Goal: Task Accomplishment & Management: Use online tool/utility

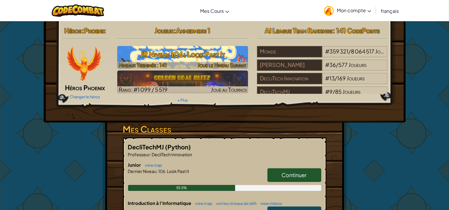
click at [208, 57] on h3 "JR Niveau 106: Look Past It" at bounding box center [182, 54] width 131 height 13
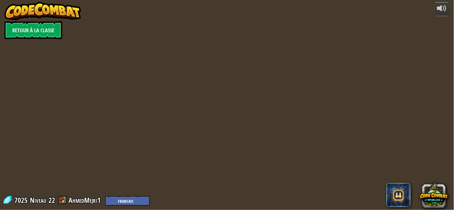
select select "fr"
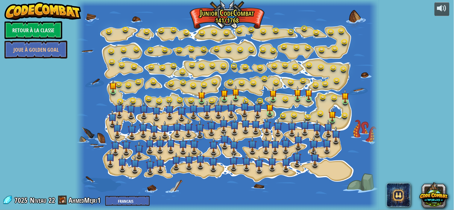
select select "fr"
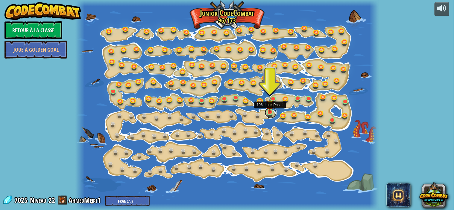
click at [270, 114] on link at bounding box center [271, 113] width 12 height 12
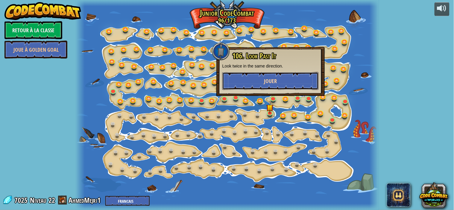
click at [264, 80] on span "Jouer" at bounding box center [270, 80] width 13 height 7
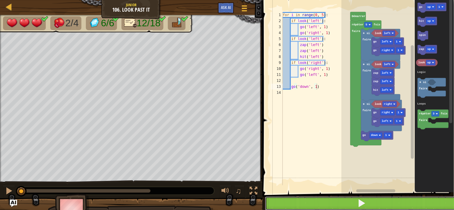
click at [331, 204] on button at bounding box center [361, 204] width 193 height 14
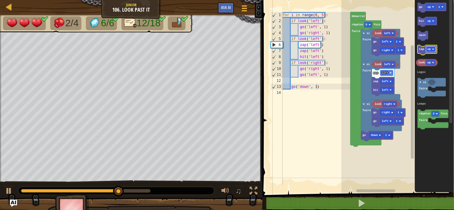
click at [431, 49] on rect "Espace de travail de Blocky" at bounding box center [431, 50] width 10 height 6
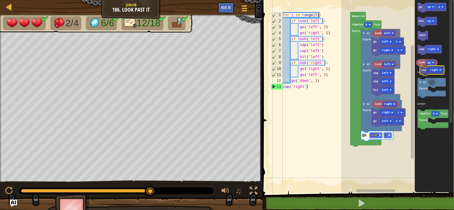
click at [424, 75] on icon "go up 1 hit up spin zap right look up répéter 3 fois faire si faire Logic Loops" at bounding box center [433, 95] width 39 height 196
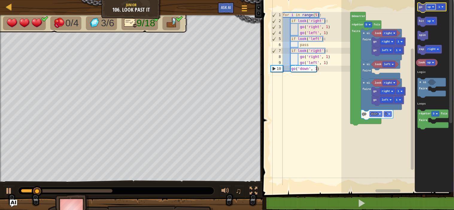
click at [426, 8] on rect "Espace de travail de Blocky" at bounding box center [431, 7] width 10 height 6
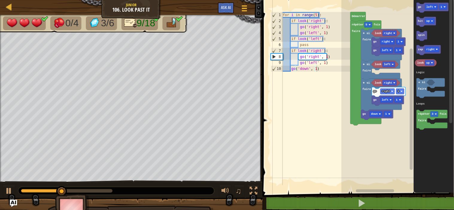
click at [419, 11] on icon "Espace de travail de Blocky" at bounding box center [432, 8] width 32 height 10
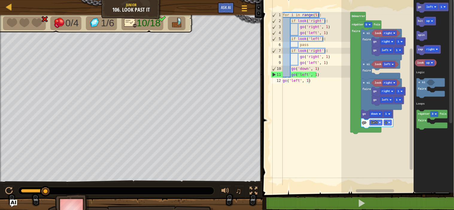
click at [294, 75] on div "1 2 3 4 5 6 7 8 9 10 11 12 for i in range ( 5 ) : if look ( 'right' ) : go ( 'r…" at bounding box center [356, 108] width 193 height 211
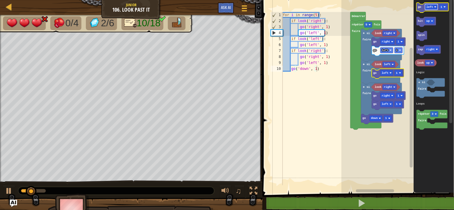
click at [432, 8] on rect "Espace de travail de Blocky" at bounding box center [431, 7] width 13 height 6
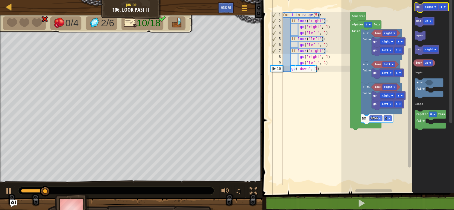
click at [417, 8] on icon "Espace de travail de Blocky" at bounding box center [432, 8] width 34 height 10
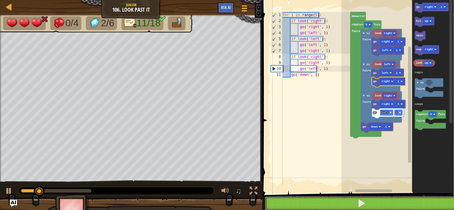
click at [369, 205] on button at bounding box center [361, 204] width 193 height 14
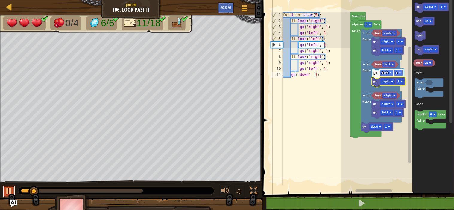
click at [9, 189] on div at bounding box center [9, 191] width 8 height 8
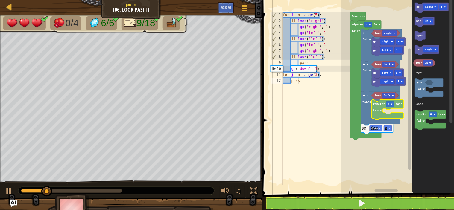
click at [381, 105] on div "Logic Loops Démarrer répéter 5 fois faire si faire look right go right 1 go lef…" at bounding box center [397, 95] width 112 height 196
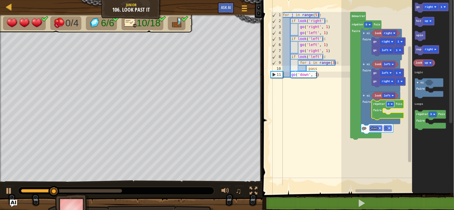
click at [391, 104] on image "Espace de travail de Blocky" at bounding box center [391, 104] width 2 height 2
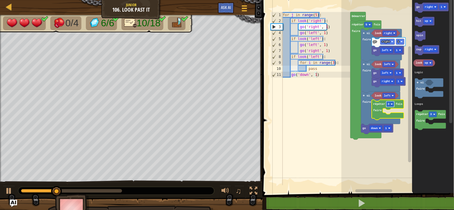
click at [391, 104] on image "Espace de travail de Blocky" at bounding box center [391, 104] width 2 height 2
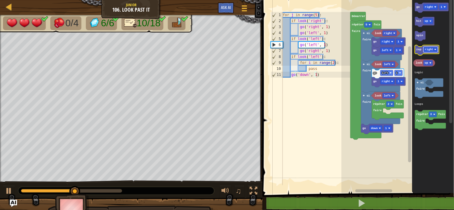
click at [431, 48] on text "right" at bounding box center [429, 49] width 8 height 3
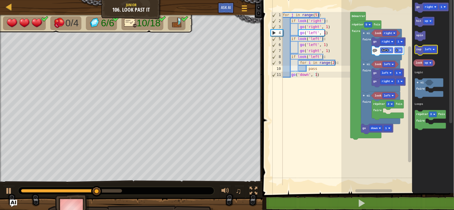
click at [421, 53] on g "zap left" at bounding box center [426, 50] width 23 height 10
click at [421, 53] on icon "Espace de travail de Blocky" at bounding box center [426, 50] width 23 height 10
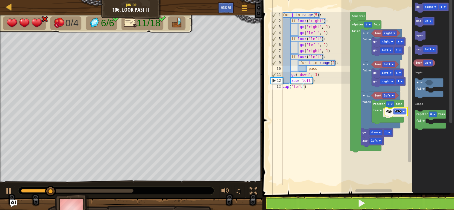
click at [389, 115] on div "Logic Loops Démarrer répéter 5 fois faire si faire look right go right 1 go lef…" at bounding box center [397, 95] width 112 height 196
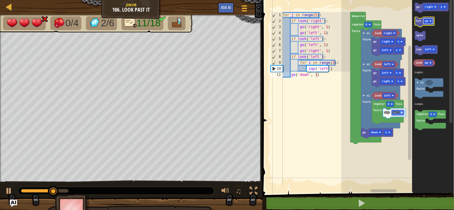
click at [427, 20] on text "up" at bounding box center [427, 20] width 4 height 3
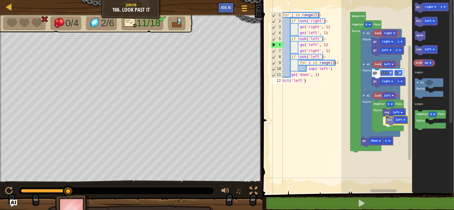
click at [389, 124] on div "Logic Loops Démarrer répéter 5 fois faire si faire look right go right 1 go lef…" at bounding box center [397, 95] width 112 height 196
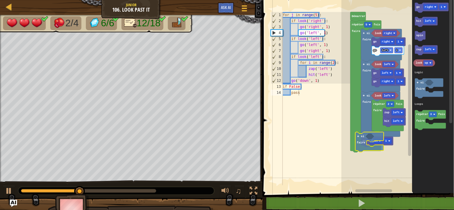
click at [366, 141] on div "Logic Loops Démarrer répéter 5 fois faire si faire look right go right 1 go lef…" at bounding box center [397, 95] width 112 height 196
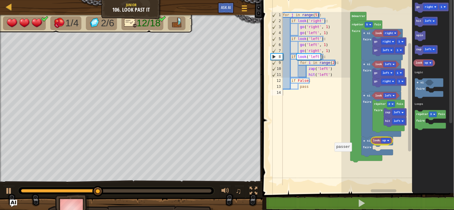
click at [375, 141] on div "Logic Loops look right go left 1 go right 1 look left go right 1 go left 1 look…" at bounding box center [397, 95] width 112 height 196
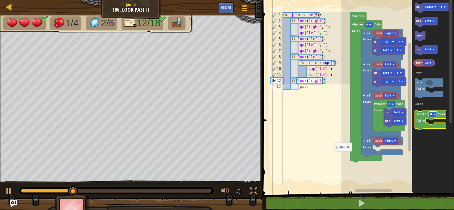
click at [432, 114] on rect "Espace de travail de Blocky" at bounding box center [432, 115] width 8 height 6
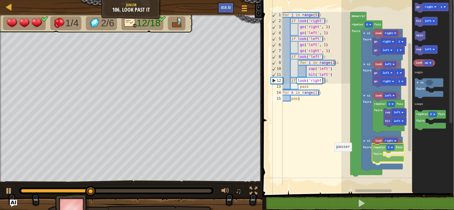
click at [378, 156] on div "Logic Loops Démarrer répéter 5 fois faire look right go left 1 go right 1 si fa…" at bounding box center [397, 95] width 112 height 196
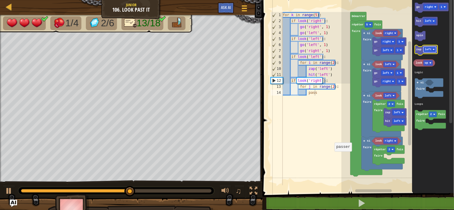
click at [429, 47] on rect "Espace de travail de Blocky" at bounding box center [429, 50] width 13 height 6
click at [428, 20] on text "left" at bounding box center [428, 20] width 7 height 3
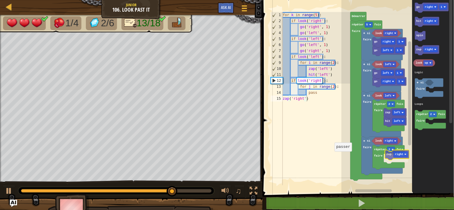
click at [387, 157] on div "Logic Loops Démarrer répéter 5 fois faire look right go left 1 go right 1 si fa…" at bounding box center [397, 95] width 112 height 196
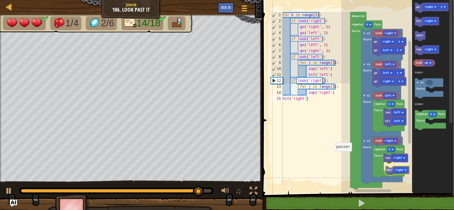
click at [392, 172] on div "Logic Loops Démarrer répéter 5 fois faire look right go left 1 go right 1 si fa…" at bounding box center [397, 95] width 112 height 196
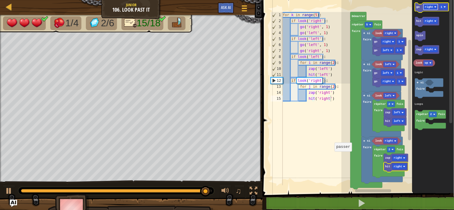
click at [434, 6] on image "Espace de travail de Blocky" at bounding box center [435, 7] width 2 height 2
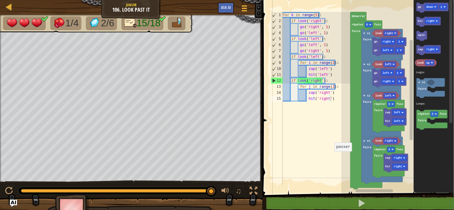
click at [378, 184] on div "Logic Loops Démarrer répéter 5 fois faire look right go left 1 go right 1 si fa…" at bounding box center [397, 95] width 112 height 196
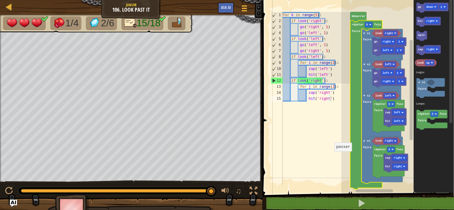
click at [378, 184] on icon "Espace de travail de Blocky" at bounding box center [366, 104] width 32 height 169
click at [420, 9] on icon "Espace de travail de Blocky" at bounding box center [432, 8] width 32 height 10
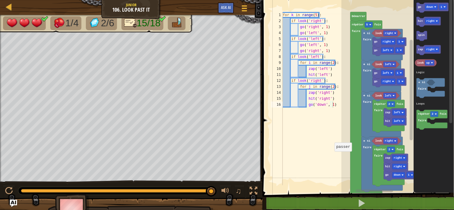
click at [388, 158] on div "Logic Loops Démarrer répéter 5 fois faire look right go left 1 go right 1 si fa…" at bounding box center [397, 95] width 112 height 196
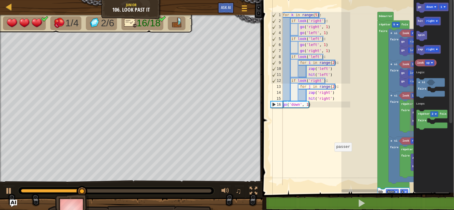
click at [393, 169] on div "Logic Loops look right go left 1 go right 1 look left go right 1 go left 1 look…" at bounding box center [397, 95] width 112 height 196
click at [259, 189] on button at bounding box center [253, 192] width 12 height 12
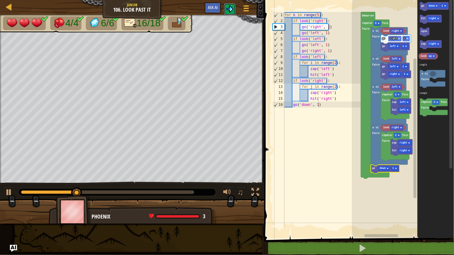
click at [228, 5] on button at bounding box center [230, 9] width 12 height 12
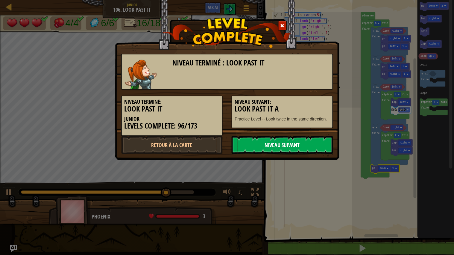
click at [312, 147] on link "Niveau Suivant" at bounding box center [281, 145] width 101 height 18
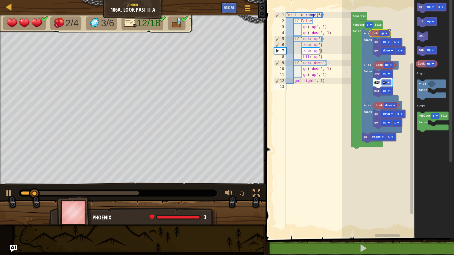
click at [375, 33] on div "Logic Loops go down 1 go up 1 look up hit up zap up zap up look down go up 1 go…" at bounding box center [398, 117] width 112 height 241
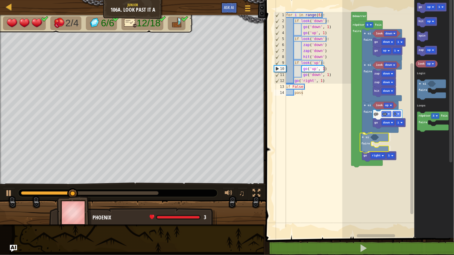
click at [368, 144] on div "Logic Loops Démarrer répéter 6 fois faire si faire look down go down 1 go up 1 …" at bounding box center [398, 117] width 112 height 241
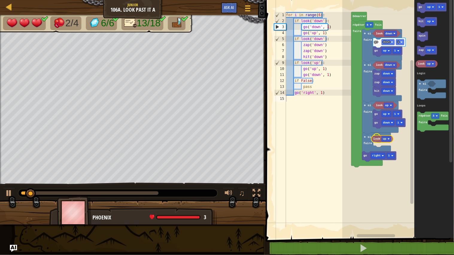
click at [377, 138] on div "Logic Loops Démarrer répéter 6 fois faire si faire look down go down 1 go up 1 …" at bounding box center [398, 117] width 112 height 241
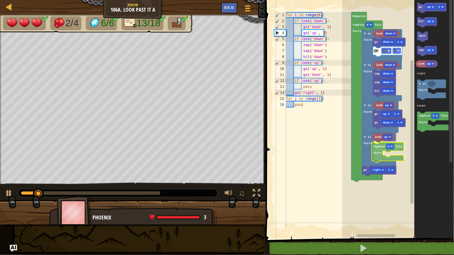
click at [376, 154] on div "Logic Loops Démarrer répéter 6 fois faire si faire look down go down 1 go up 1 …" at bounding box center [398, 117] width 112 height 241
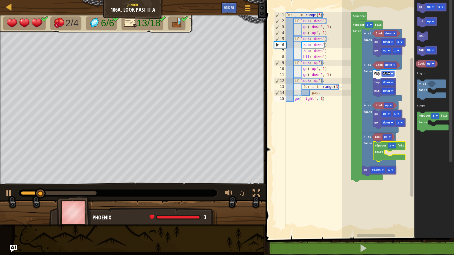
click at [393, 149] on icon "Espace de travail de Blocky" at bounding box center [389, 151] width 32 height 20
click at [392, 146] on rect "Espace de travail de Blocky" at bounding box center [392, 146] width 8 height 6
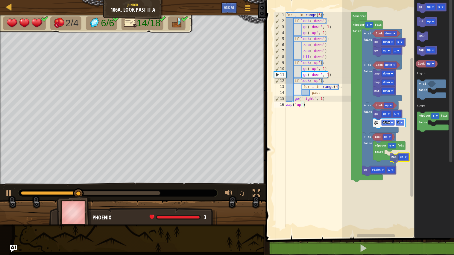
click at [391, 161] on div "Logic Loops Démarrer répéter 6 fois faire si faire look down go down 1 go up 1 …" at bounding box center [398, 117] width 112 height 241
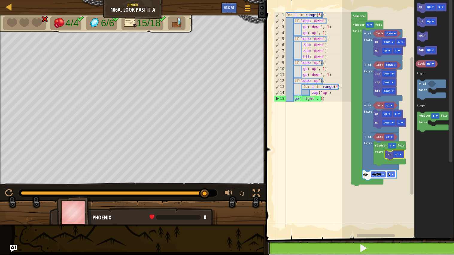
click at [307, 210] on button at bounding box center [363, 249] width 190 height 14
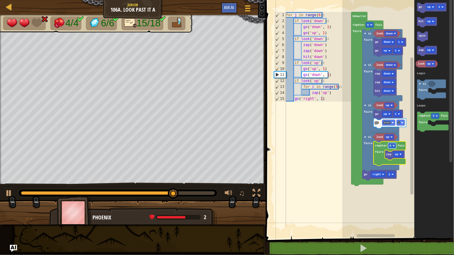
click at [393, 148] on rect "Espace de travail de Blocky" at bounding box center [392, 146] width 8 height 6
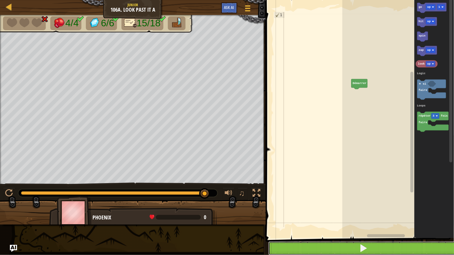
click at [352, 210] on button at bounding box center [363, 249] width 190 height 14
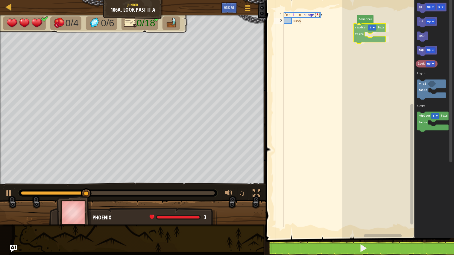
click at [367, 29] on div "Logic Loops Démarrer répéter 3 fois faire go up 1 hit up spin zap up look up ré…" at bounding box center [398, 117] width 112 height 241
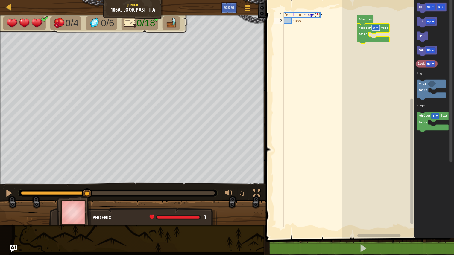
click at [374, 29] on text "3" at bounding box center [374, 27] width 2 height 3
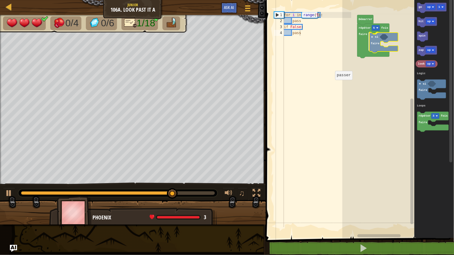
click at [375, 40] on div "Logic Loops Démarrer répéter 5 fois faire si faire go up 1 hit up spin zap up l…" at bounding box center [398, 117] width 112 height 241
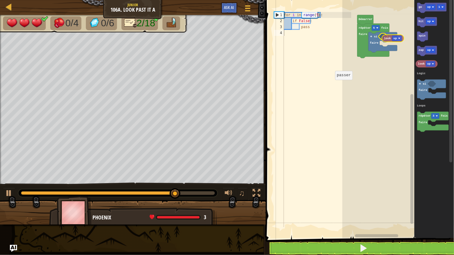
click at [386, 39] on div "Logic Loops Démarrer répéter 5 fois faire si faire go up 1 hit up spin zap up l…" at bounding box center [398, 117] width 112 height 241
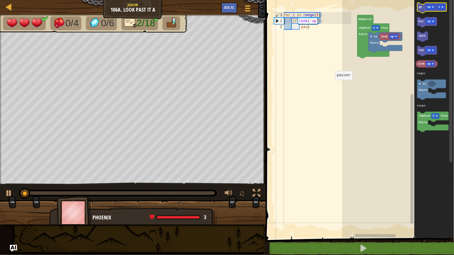
click at [434, 7] on g "go up 1" at bounding box center [431, 8] width 29 height 10
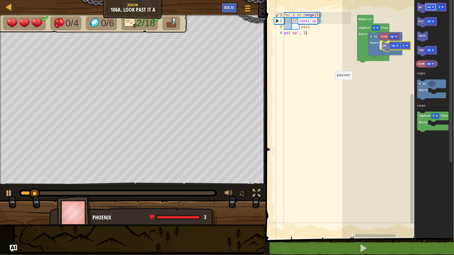
click at [399, 46] on div "Logic Loops Démarrer répéter 5 fois faire si faire look up go up 1 go up 1 hit …" at bounding box center [398, 117] width 112 height 241
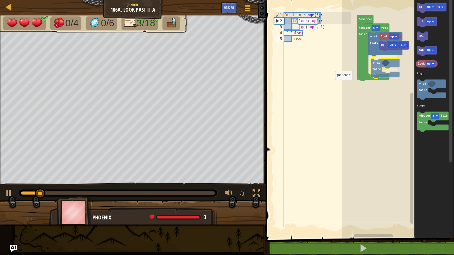
click at [379, 64] on div "Logic Loops Démarrer répéter 5 fois faire si faire look up go up 1 si faire go …" at bounding box center [398, 117] width 112 height 241
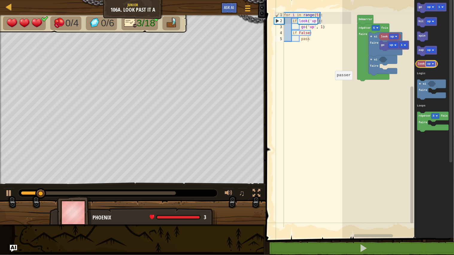
click at [431, 63] on rect "Espace de travail de Blocky" at bounding box center [431, 64] width 10 height 6
click at [393, 60] on div "Logic Loops Démarrer répéter 5 fois faire si faire look up go up 1 si faire go …" at bounding box center [398, 117] width 112 height 241
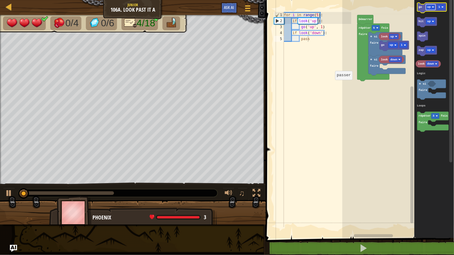
click at [433, 7] on image "Espace de travail de Blocky" at bounding box center [433, 7] width 2 height 2
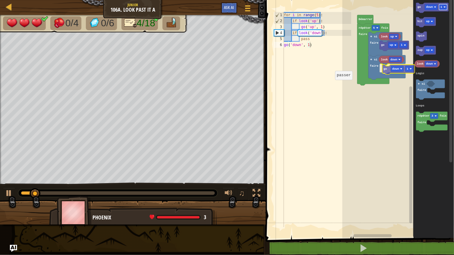
click at [409, 68] on div "Logic Loops Démarrer répéter 5 fois faire si faire look up si faire look down g…" at bounding box center [398, 117] width 112 height 241
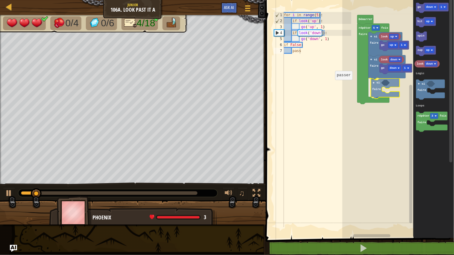
click at [384, 81] on div "Logic Loops Démarrer répéter 5 fois faire si faire look up si faire look down g…" at bounding box center [398, 117] width 112 height 241
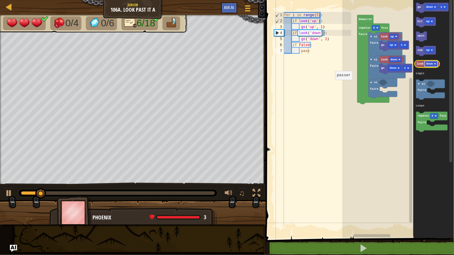
click at [433, 63] on rect "Espace de travail de Blocky" at bounding box center [431, 64] width 13 height 6
click at [396, 84] on div "Logic Loops Démarrer répéter 5 fois faire si faire look up si faire look down g…" at bounding box center [398, 117] width 112 height 241
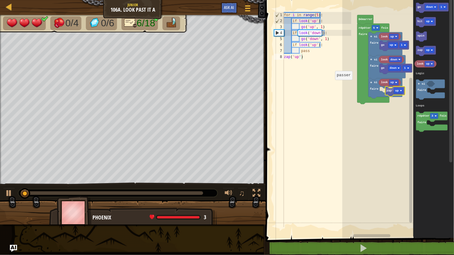
click at [392, 92] on div "Logic Loops Démarrer répéter 5 fois faire si faire look up si faire look down g…" at bounding box center [398, 117] width 112 height 241
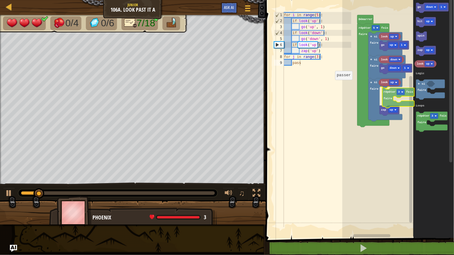
click at [393, 100] on div "Logic Loops Démarrer répéter 5 fois faire si faire look up si faire look down g…" at bounding box center [398, 117] width 112 height 241
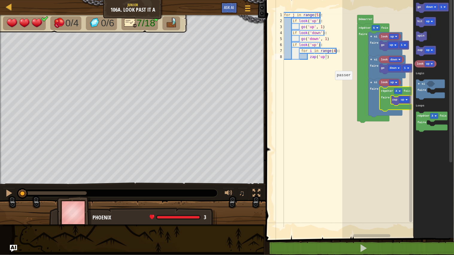
click at [397, 125] on rect "Espace de travail de Blocky" at bounding box center [398, 117] width 112 height 241
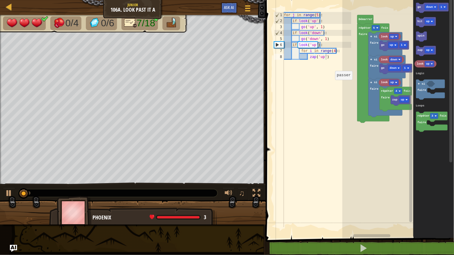
click at [372, 87] on icon "Espace de travail de Blocky" at bounding box center [385, 97] width 34 height 39
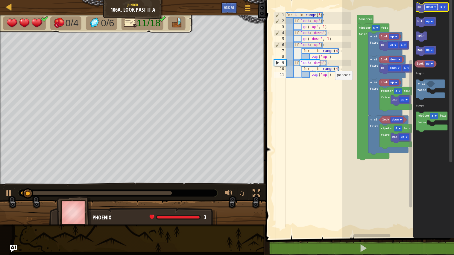
click at [432, 6] on text "down" at bounding box center [429, 6] width 7 height 3
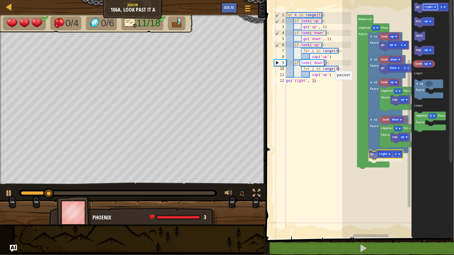
click at [387, 155] on div "Logic Loops [PERSON_NAME] répéter 5 fois faire si faire look up si faire look d…" at bounding box center [398, 117] width 112 height 241
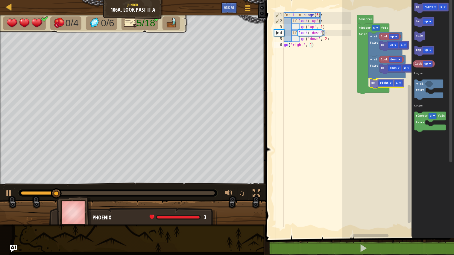
click at [380, 86] on div "Logic Loops [PERSON_NAME] répéter 5 fois faire si faire look up go up 1 si fair…" at bounding box center [398, 117] width 112 height 241
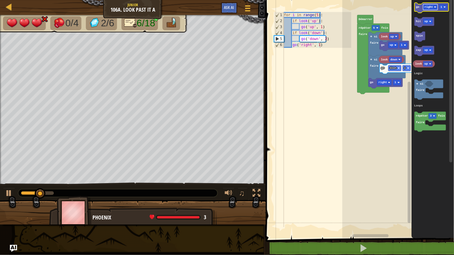
click at [426, 9] on rect "Espace de travail de Blocky" at bounding box center [430, 7] width 15 height 6
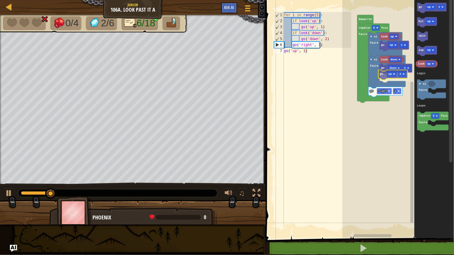
click at [386, 75] on div "Logic Loops [PERSON_NAME] répéter 5 fois faire si faire look up go up 1 si fair…" at bounding box center [398, 117] width 112 height 241
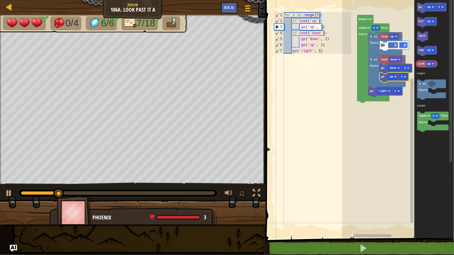
click at [394, 119] on rect "Espace de travail de Blocky" at bounding box center [398, 117] width 112 height 241
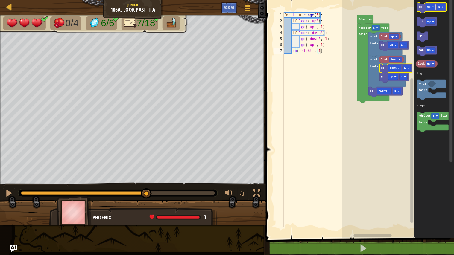
click at [429, 7] on text "up" at bounding box center [429, 6] width 4 height 3
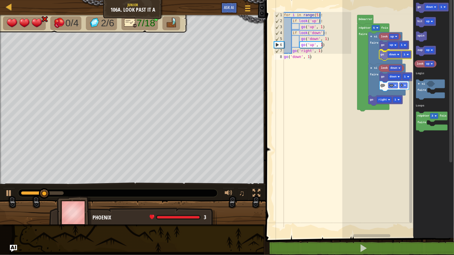
click at [393, 59] on div "Logic Loops [PERSON_NAME] répéter 5 fois faire si faire look up si faire look d…" at bounding box center [398, 117] width 112 height 241
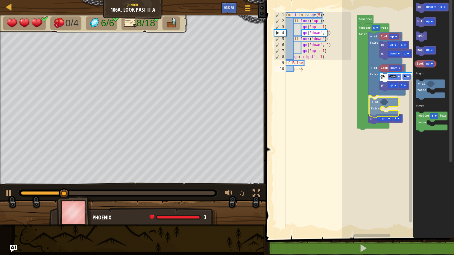
click at [386, 111] on div "Logic Loops [PERSON_NAME] répéter 5 fois faire si faire look up si faire look d…" at bounding box center [398, 117] width 112 height 241
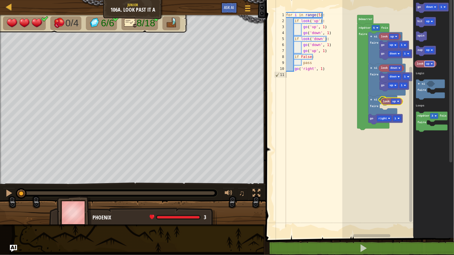
click at [394, 101] on div "Logic Loops [PERSON_NAME] répéter 5 fois faire si faire look up si faire look d…" at bounding box center [398, 117] width 112 height 241
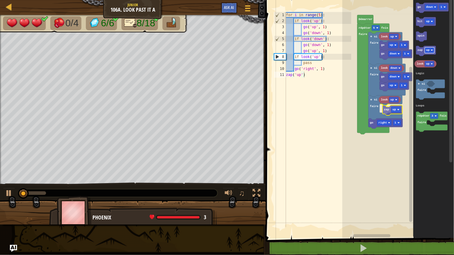
click at [396, 109] on div "Logic Loops [PERSON_NAME] répéter 5 fois faire si faire look up si faire look d…" at bounding box center [398, 117] width 112 height 241
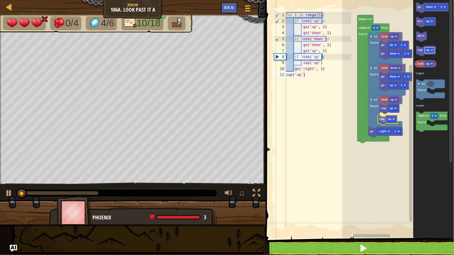
click at [392, 121] on div "Logic Loops [PERSON_NAME] répéter 5 fois faire si faire look up si faire look d…" at bounding box center [398, 117] width 112 height 241
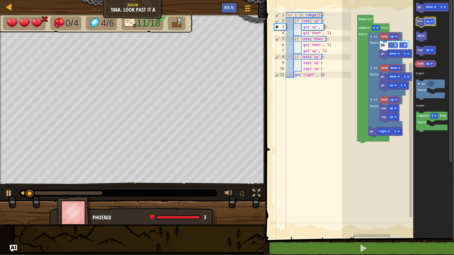
click at [429, 23] on text "up" at bounding box center [428, 21] width 4 height 3
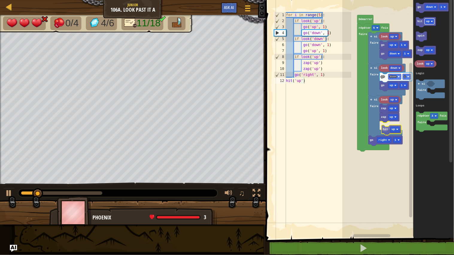
click at [394, 131] on div "Logic Loops [PERSON_NAME] répéter 5 fois faire si faire look up si faire look d…" at bounding box center [398, 117] width 112 height 241
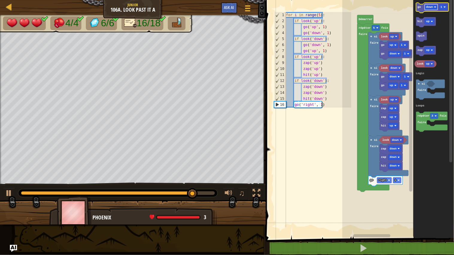
click at [431, 7] on text "down" at bounding box center [429, 6] width 7 height 3
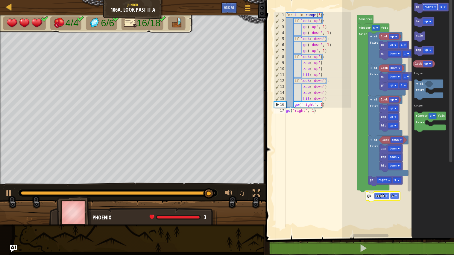
click at [387, 195] on div "Logic Loops [PERSON_NAME] répéter 5 fois faire si faire look up go up 1 go down…" at bounding box center [398, 117] width 112 height 241
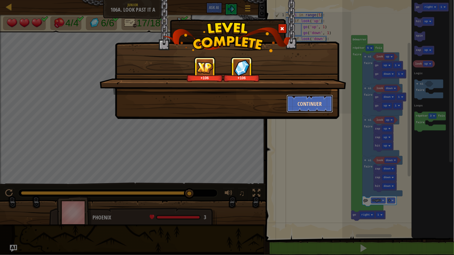
click at [307, 97] on button "Continuer" at bounding box center [309, 104] width 46 height 18
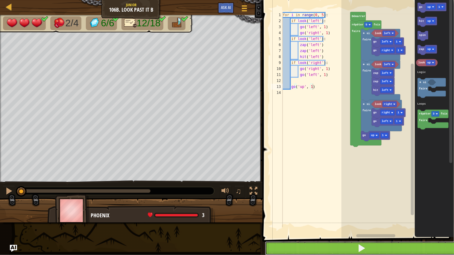
click at [307, 243] on button at bounding box center [361, 249] width 193 height 14
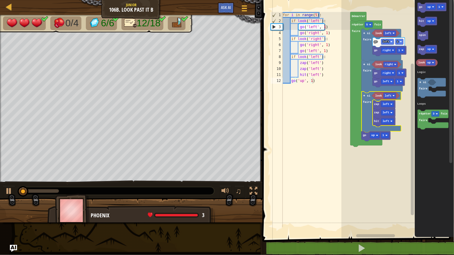
click at [369, 100] on text "faire" at bounding box center [367, 101] width 9 height 3
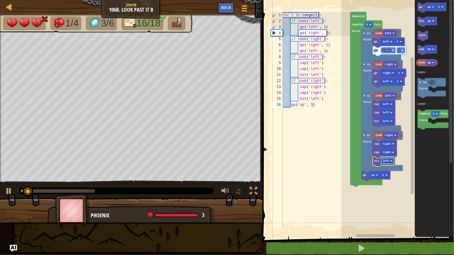
click at [386, 160] on text "left" at bounding box center [385, 160] width 7 height 3
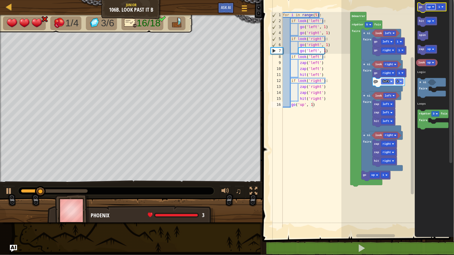
click at [429, 7] on text "up" at bounding box center [429, 6] width 4 height 3
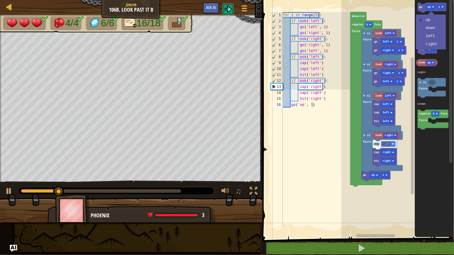
click at [229, 10] on img at bounding box center [227, 8] width 7 height 7
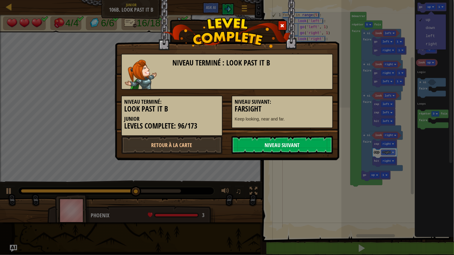
click at [300, 149] on link "Niveau Suivant" at bounding box center [281, 145] width 101 height 18
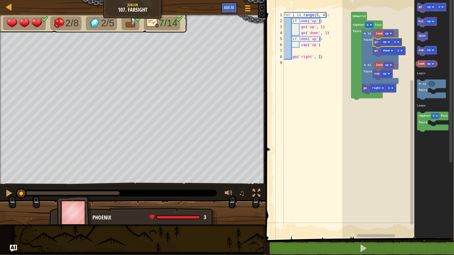
click at [368, 34] on text "si" at bounding box center [369, 33] width 4 height 3
click at [368, 49] on icon "Espace de travail de Blocky" at bounding box center [380, 45] width 36 height 33
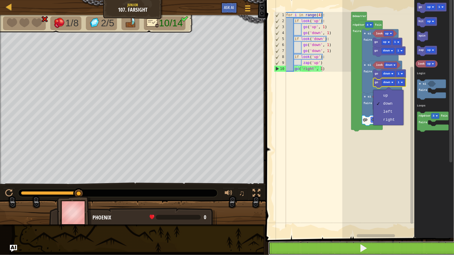
click at [292, 251] on button at bounding box center [363, 249] width 190 height 14
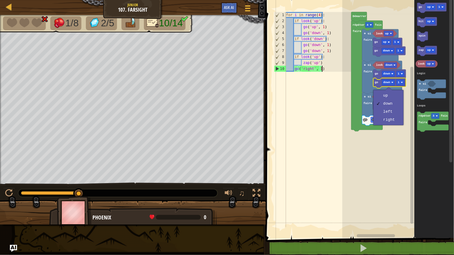
type textarea "go('right', 1)"
click at [291, 148] on div "for i in range ( 4 ) : if look ( 'up' ) : go ( 'up' , 1 ) go ( 'down' , 1 ) if …" at bounding box center [318, 125] width 67 height 227
click at [377, 135] on rect "Espace de travail de Blocky" at bounding box center [398, 117] width 112 height 241
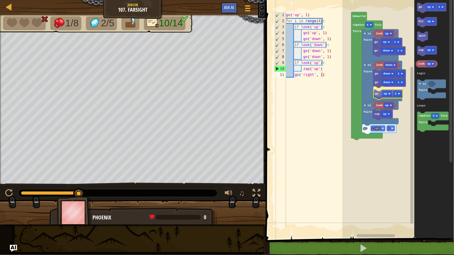
click at [376, 95] on div "Logic Loops [PERSON_NAME] répéter 4 fois faire look up si faire go down 1 go up…" at bounding box center [398, 117] width 112 height 241
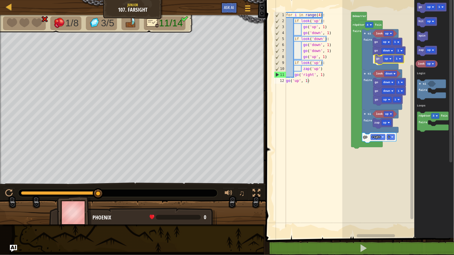
click at [381, 60] on div "Logic Loops [PERSON_NAME] répéter 4 fois faire look up si faire go up 1 go down…" at bounding box center [398, 117] width 112 height 241
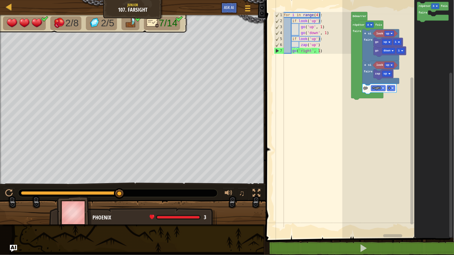
click at [451, 181] on g "Espace de travail de Blocky" at bounding box center [450, 118] width 4 height 240
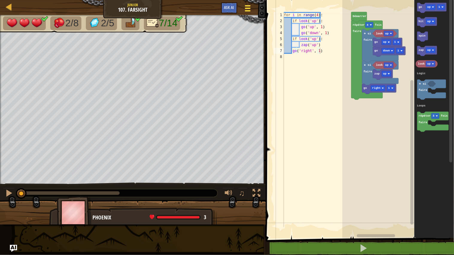
click at [245, 5] on span at bounding box center [248, 5] width 6 height 1
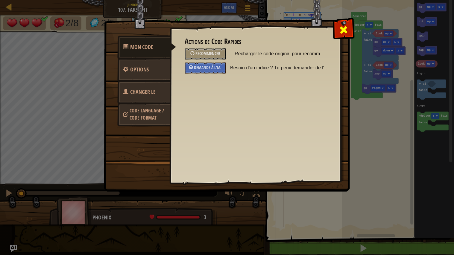
click at [336, 31] on div at bounding box center [343, 28] width 19 height 19
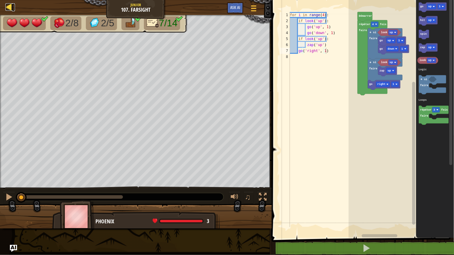
click at [10, 6] on div at bounding box center [8, 6] width 7 height 7
select select "fr"
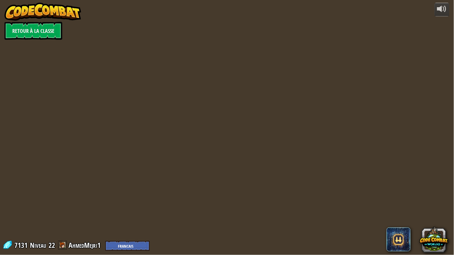
select select "fr"
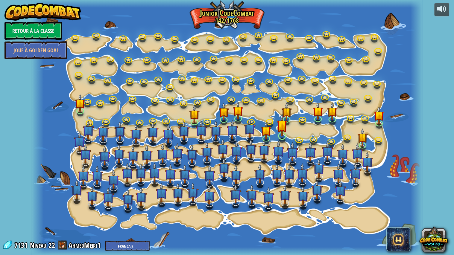
select select "fr"
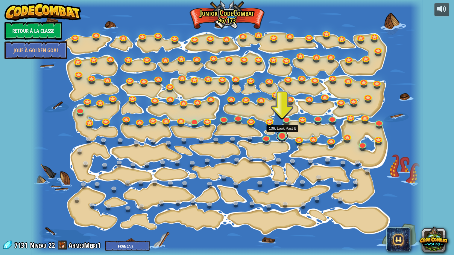
click at [282, 135] on link at bounding box center [282, 136] width 12 height 12
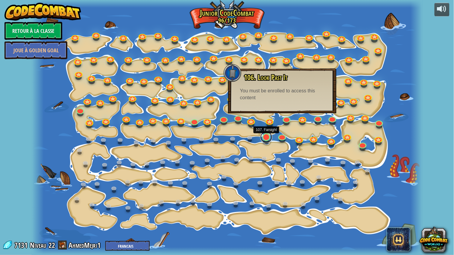
click at [270, 139] on link at bounding box center [266, 137] width 12 height 12
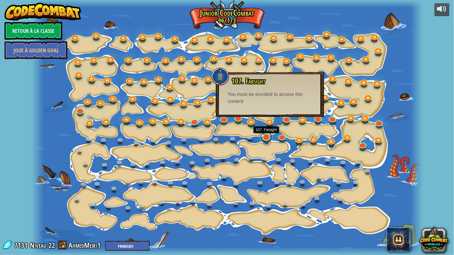
click at [267, 140] on link at bounding box center [266, 137] width 12 height 12
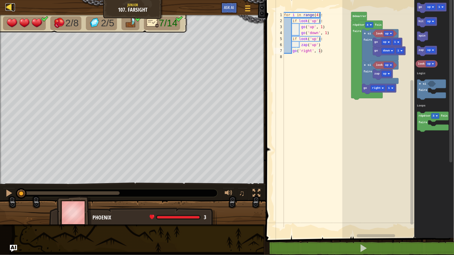
click at [8, 7] on div at bounding box center [8, 6] width 7 height 7
select select "fr"
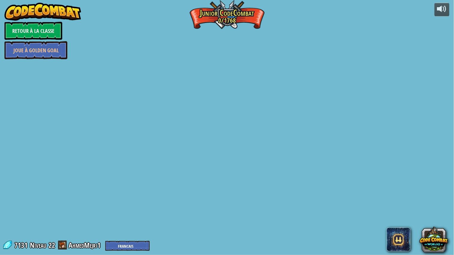
select select "fr"
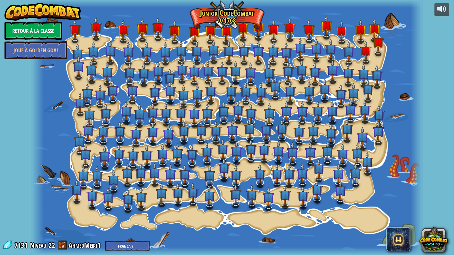
select select "fr"
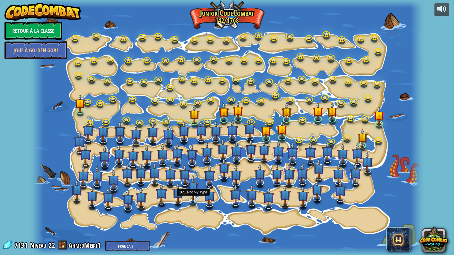
select select "fr"
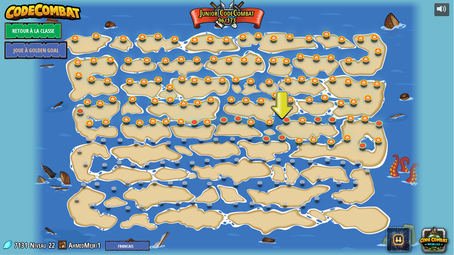
click at [23, 29] on link "Retour à la Classe" at bounding box center [33, 31] width 58 height 18
